Goal: Find specific page/section: Find specific page/section

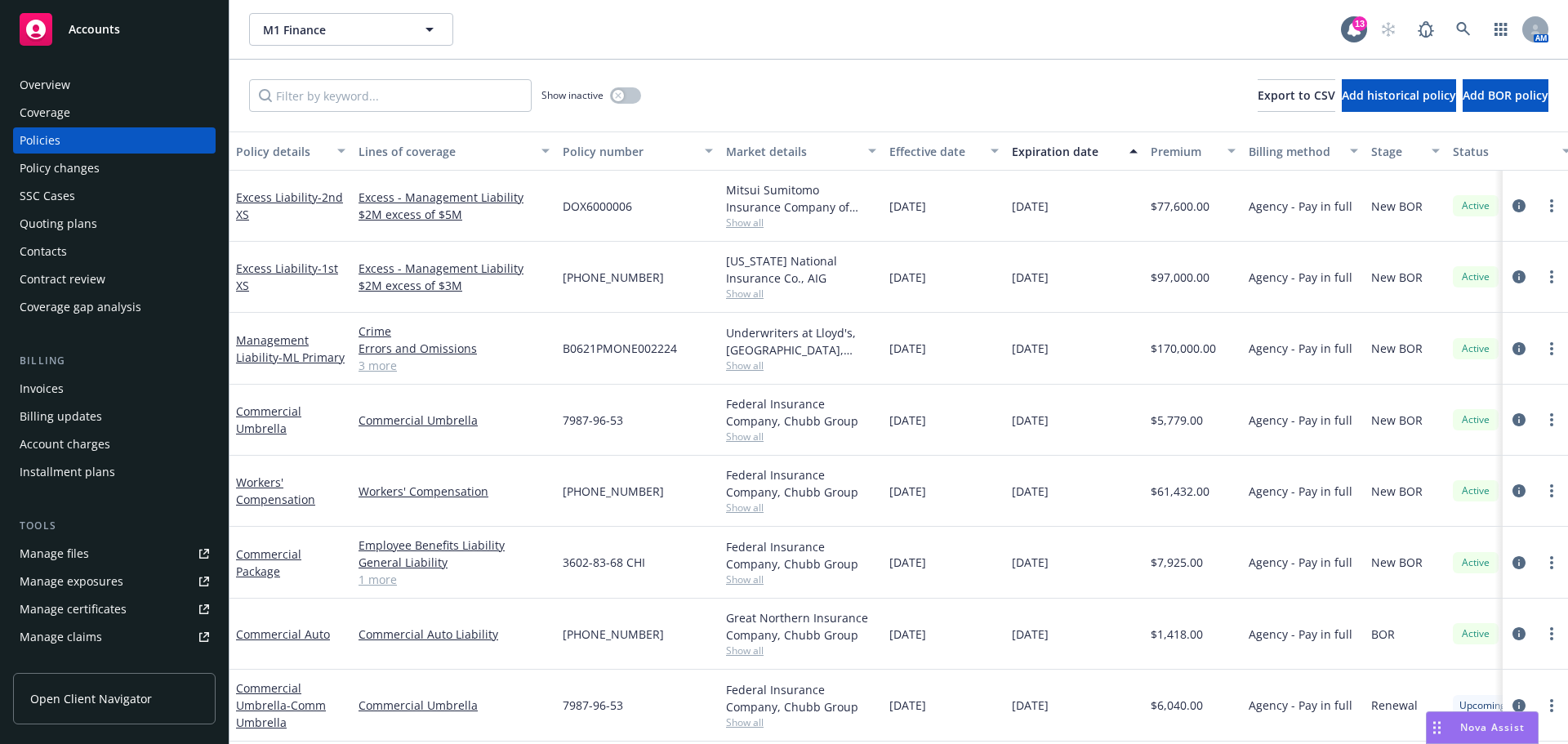
click at [36, 83] on div "Overview" at bounding box center [45, 85] width 51 height 26
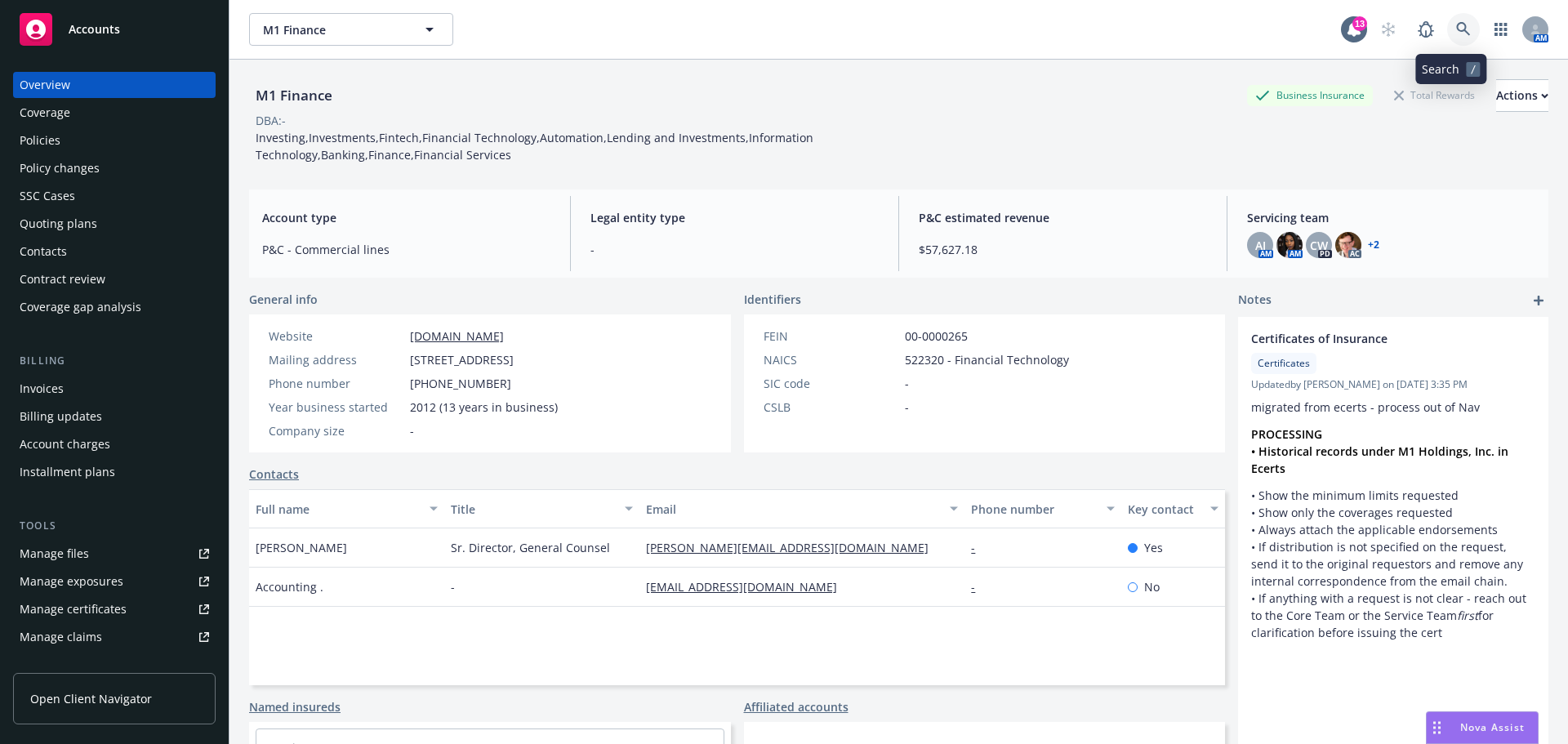
click at [1456, 25] on icon at bounding box center [1463, 29] width 14 height 14
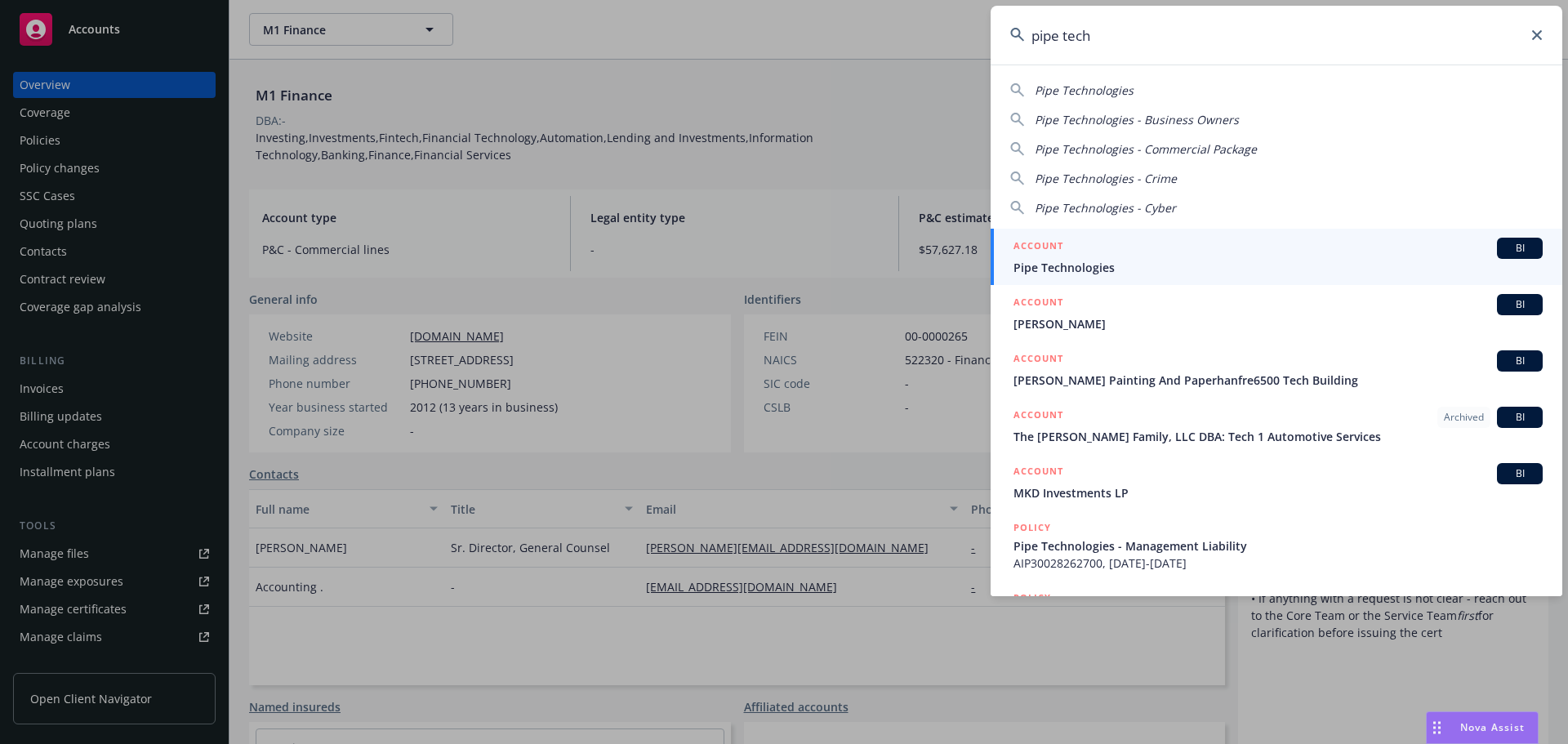
type input "pipe tech"
click at [1078, 262] on span "Pipe Technologies" at bounding box center [1278, 267] width 529 height 17
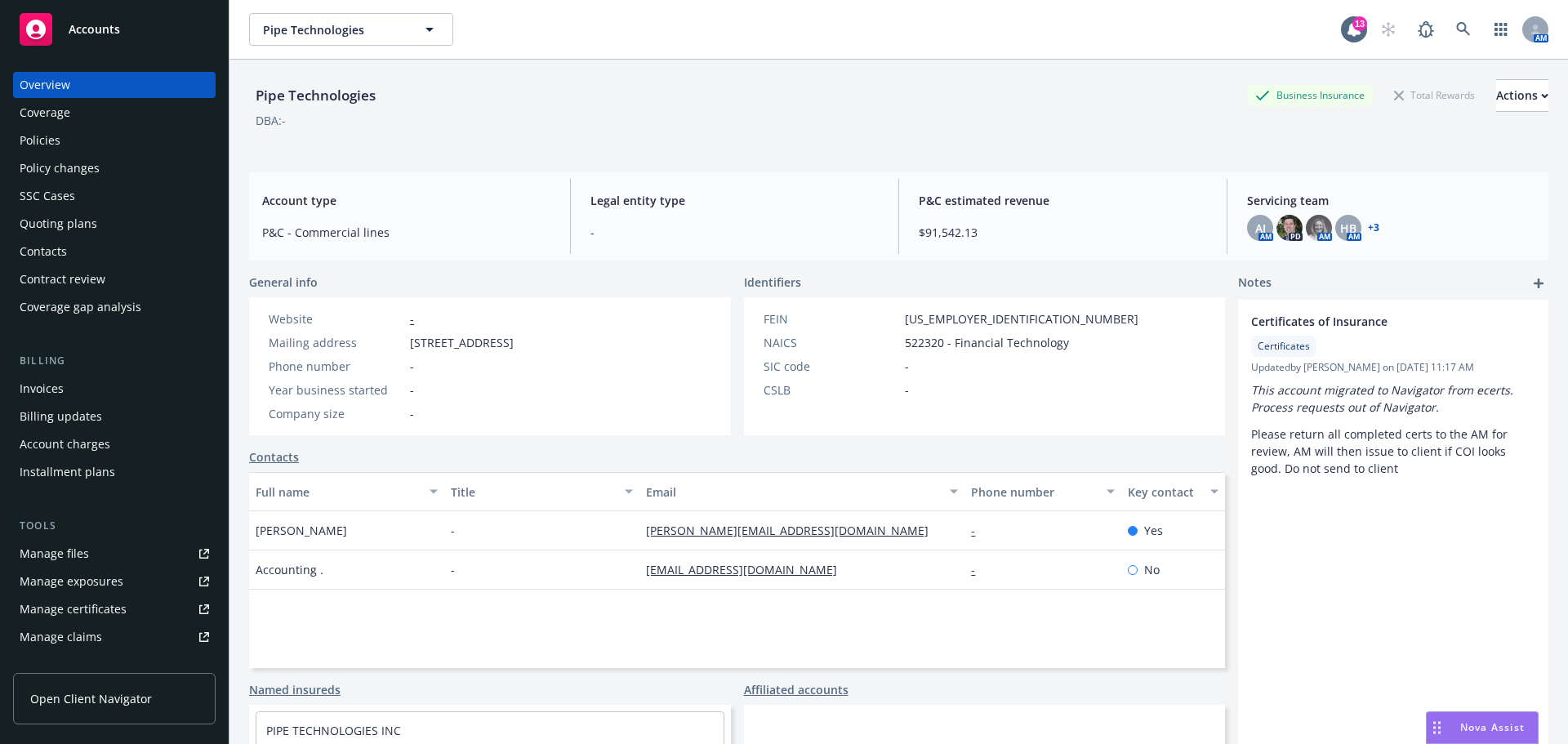
click at [53, 134] on div "Policies" at bounding box center [40, 140] width 41 height 26
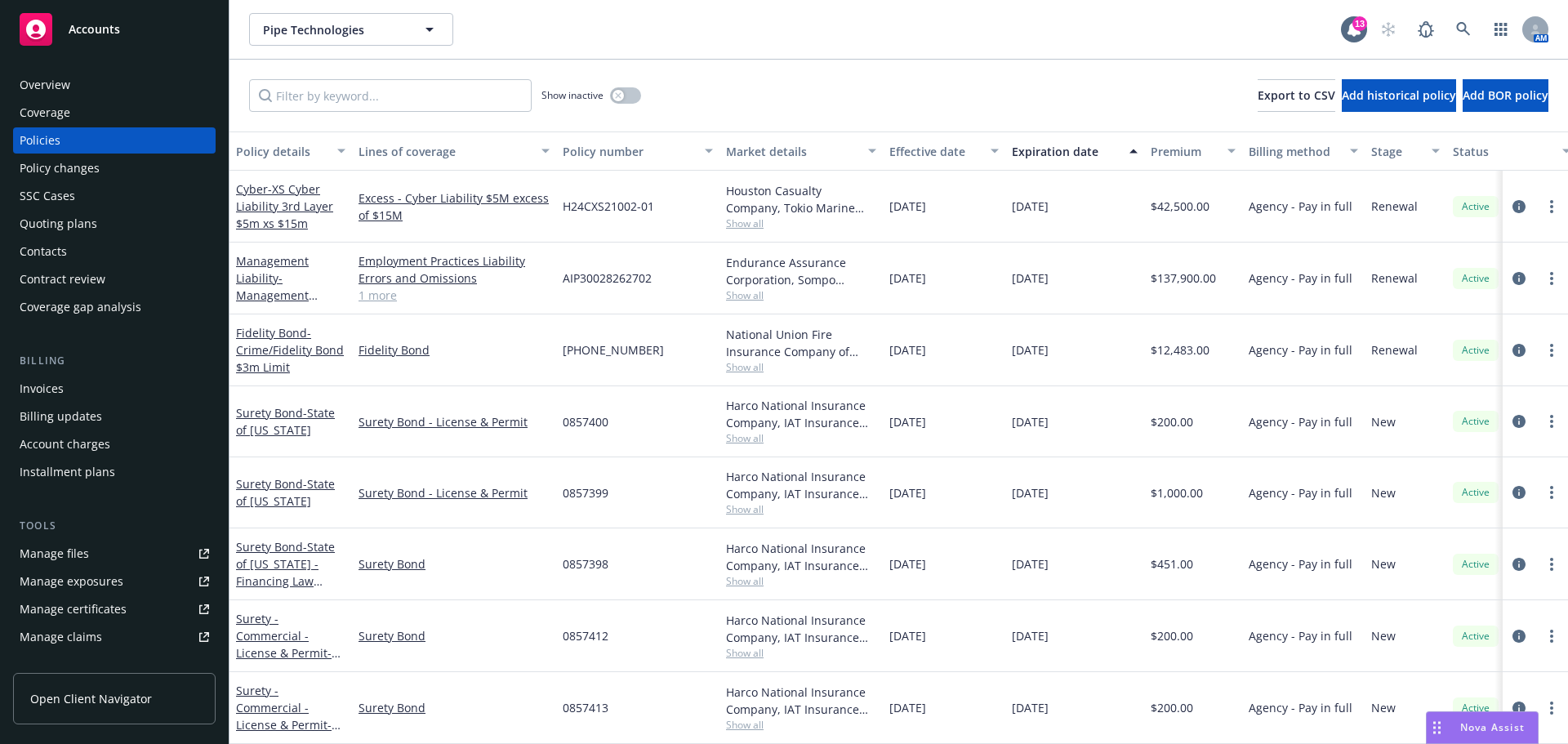
scroll to position [737, 0]
click at [628, 100] on button "button" at bounding box center [626, 96] width 31 height 16
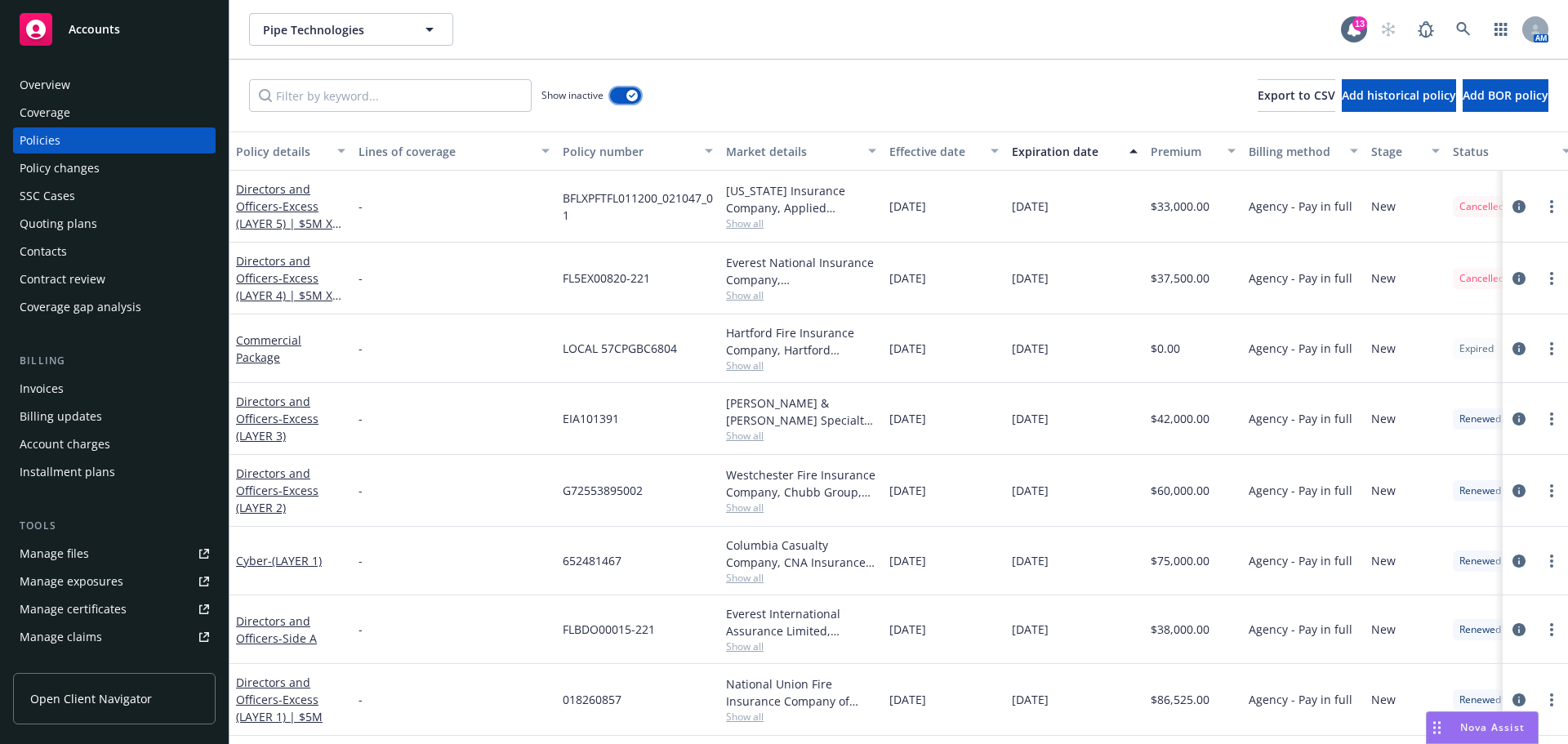
click at [617, 91] on button "button" at bounding box center [626, 96] width 31 height 16
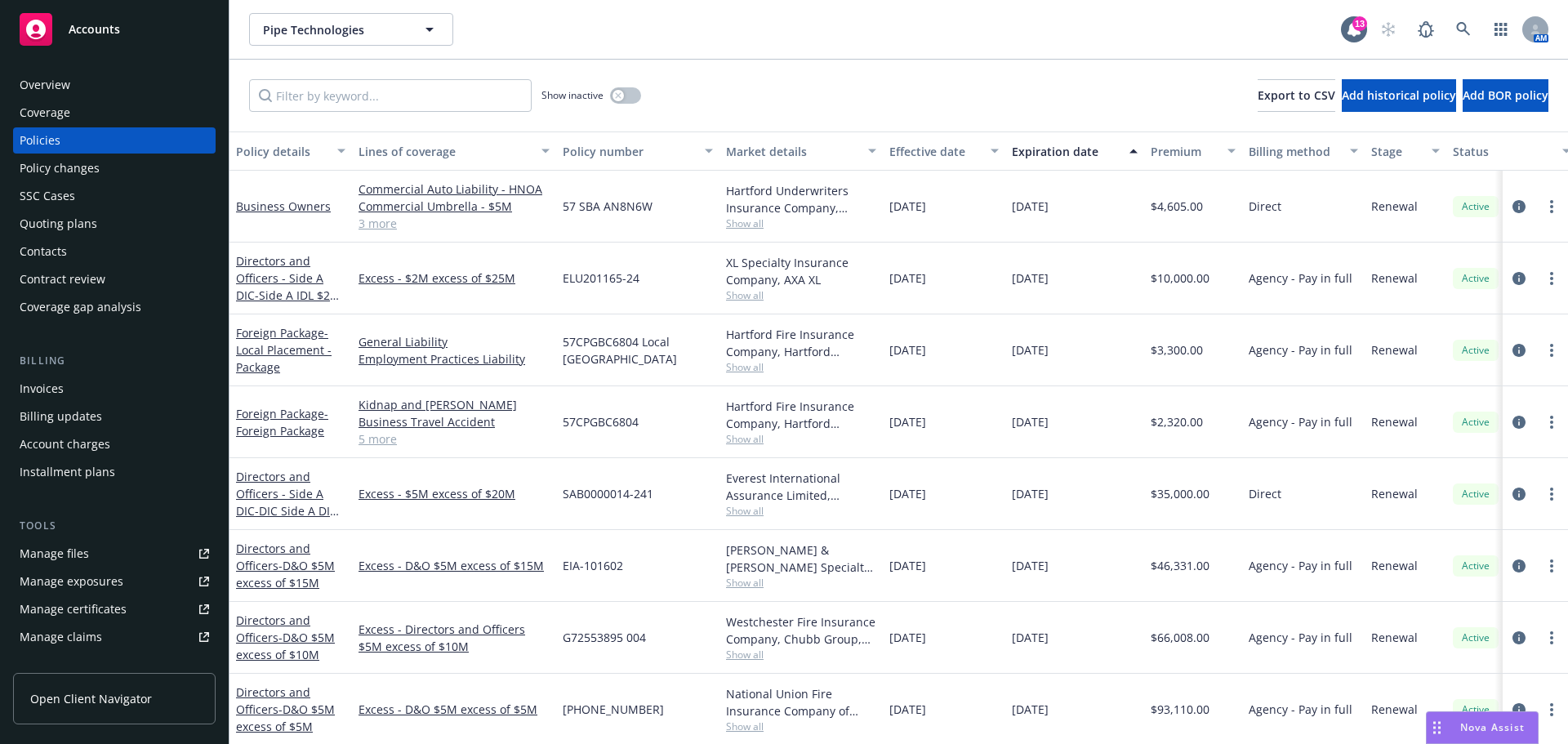
click at [80, 30] on span "Accounts" at bounding box center [94, 30] width 52 height 13
